Goal: Task Accomplishment & Management: Use online tool/utility

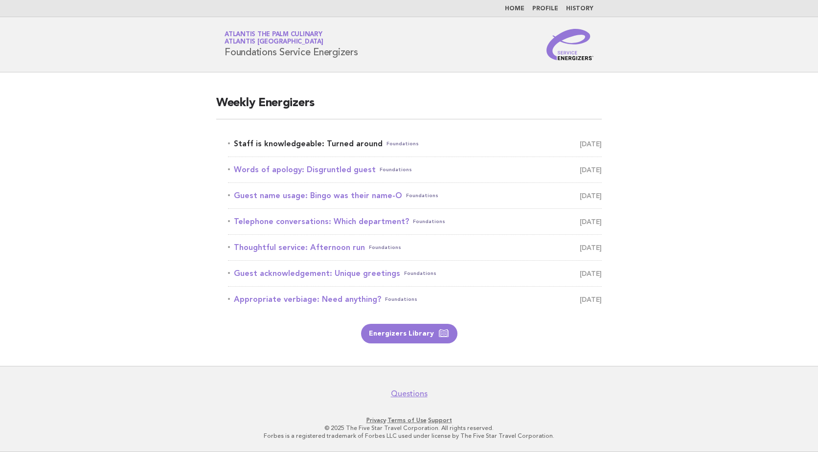
click at [352, 148] on link "Staff is knowledgeable: Turned around Foundations [DATE]" at bounding box center [415, 144] width 374 height 14
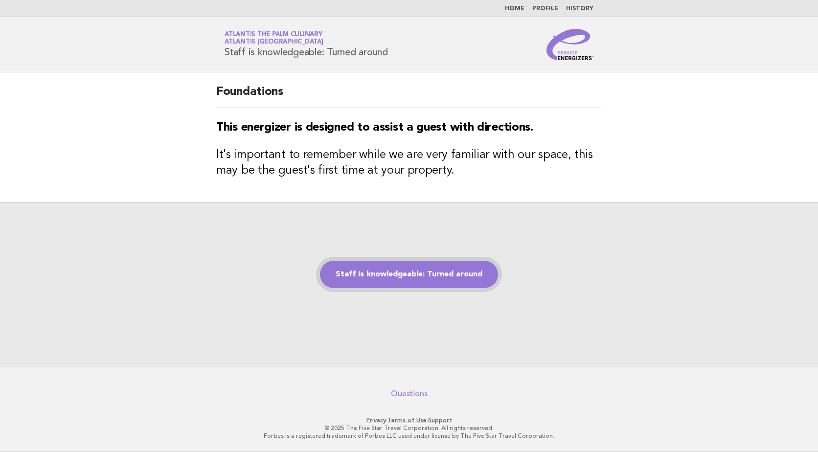
click at [473, 274] on link "Staff is knowledgeable: Turned around" at bounding box center [409, 274] width 178 height 27
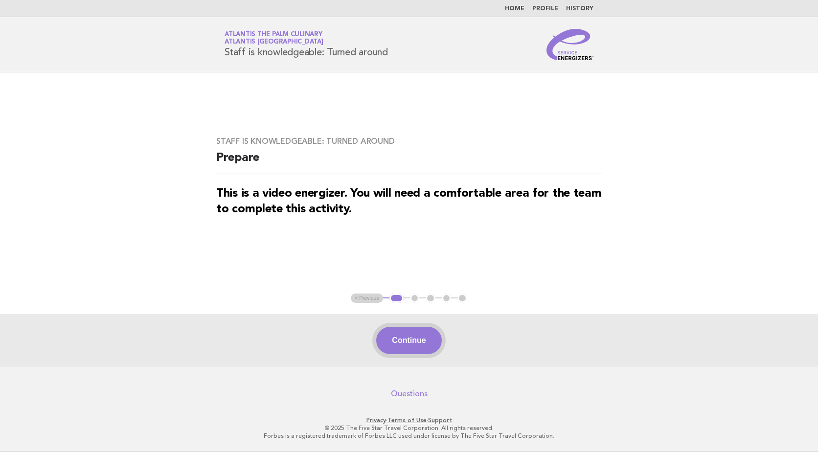
click at [415, 334] on button "Continue" at bounding box center [408, 340] width 65 height 27
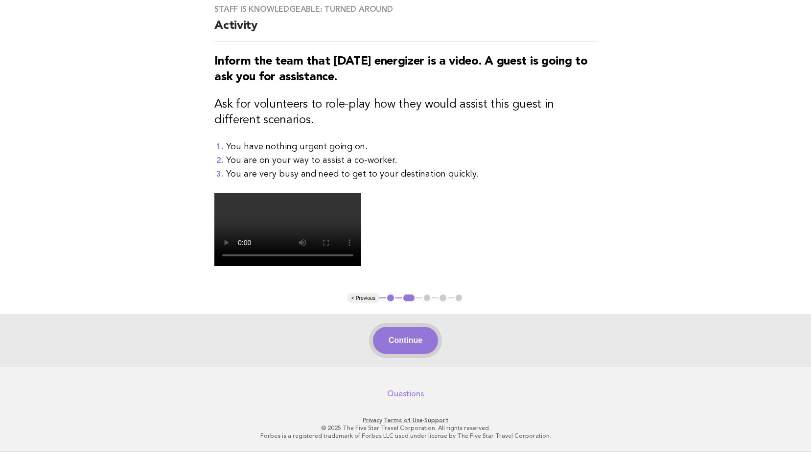
click at [408, 354] on button "Continue" at bounding box center [405, 340] width 65 height 27
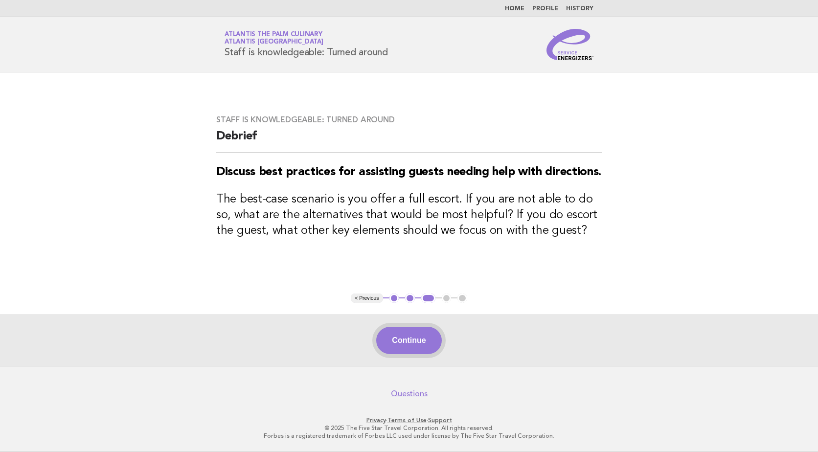
click at [408, 346] on button "Continue" at bounding box center [408, 340] width 65 height 27
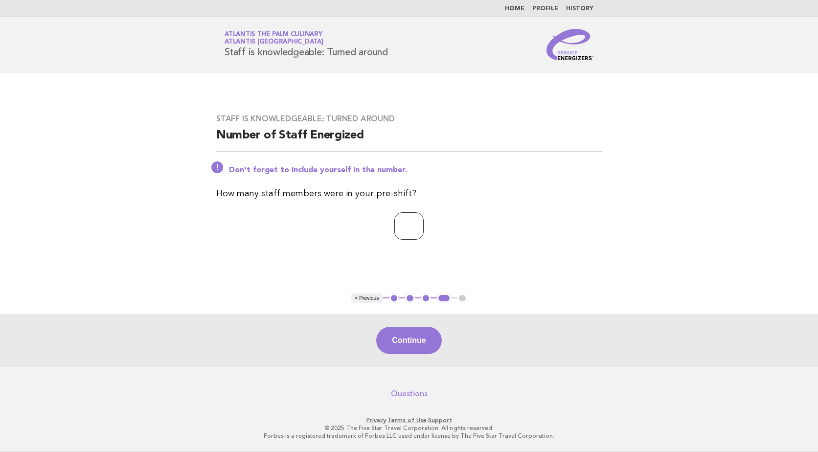
type input "*"
click at [424, 230] on input "*" at bounding box center [408, 225] width 29 height 27
type input "**"
click at [416, 339] on button "Continue" at bounding box center [408, 340] width 65 height 27
